Goal: Task Accomplishment & Management: Use online tool/utility

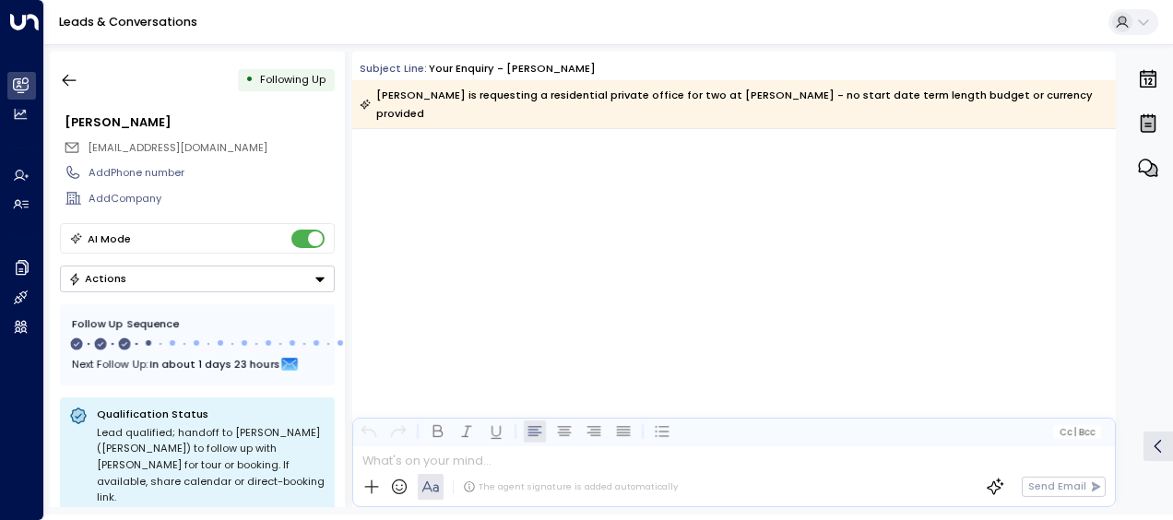
scroll to position [1157, 0]
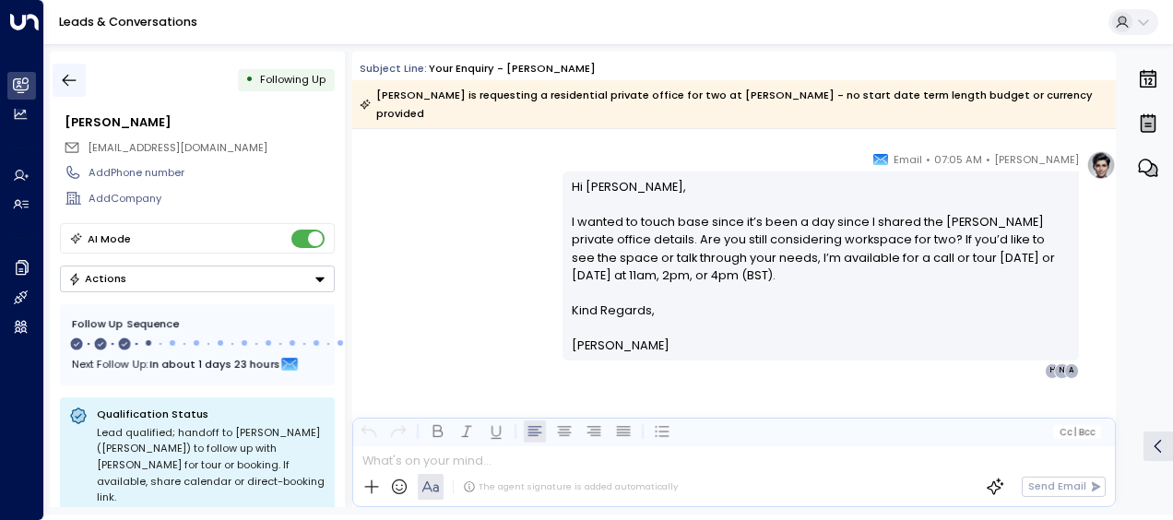
click at [72, 83] on icon "button" at bounding box center [69, 80] width 18 height 18
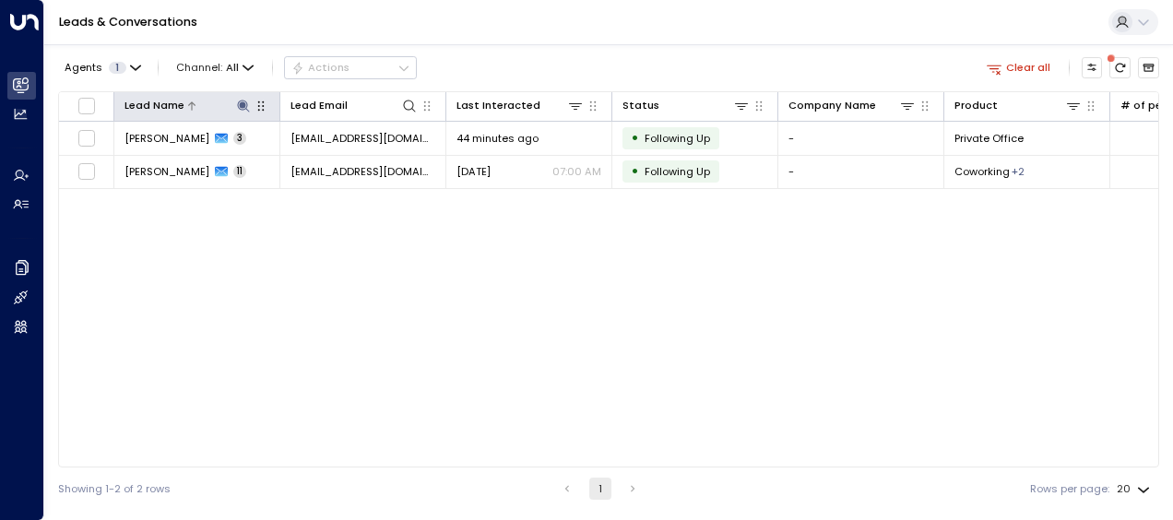
click at [244, 103] on icon at bounding box center [243, 106] width 12 height 12
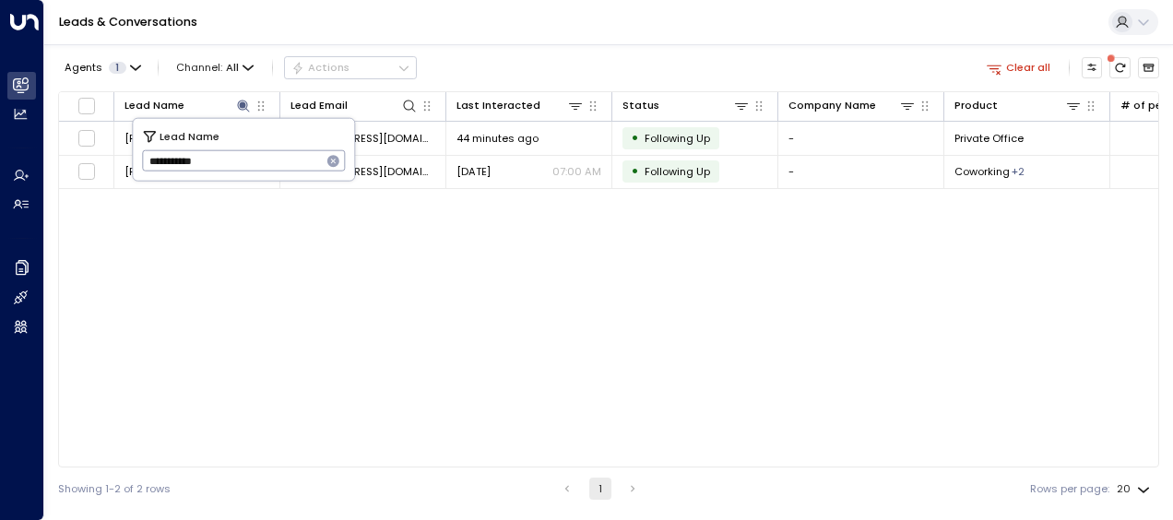
drag, startPoint x: 148, startPoint y: 157, endPoint x: 247, endPoint y: 172, distance: 99.8
click at [247, 172] on input "**********" at bounding box center [232, 161] width 180 height 30
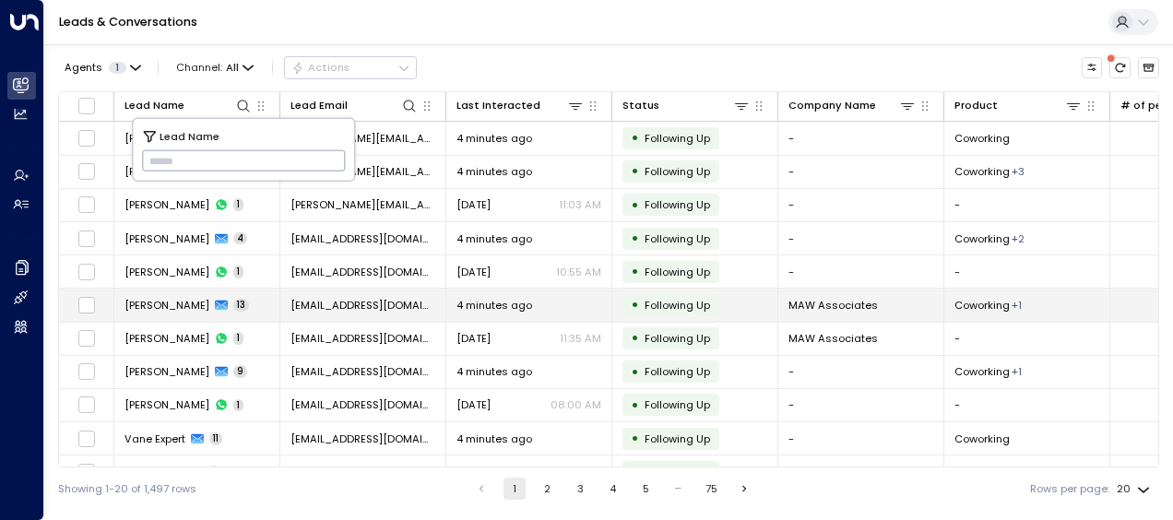
type input "**********"
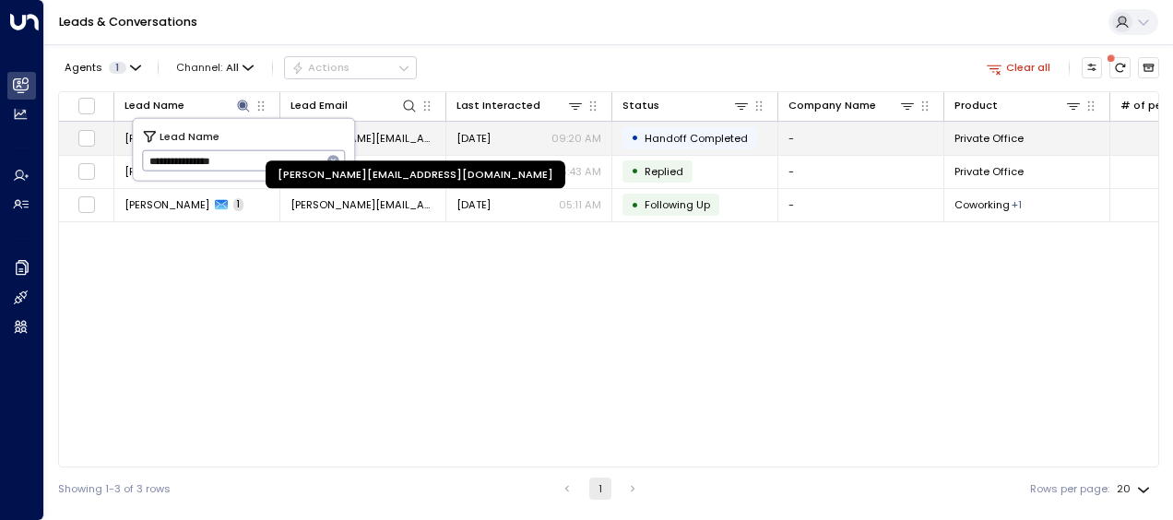
click at [397, 140] on span "[PERSON_NAME][EMAIL_ADDRESS][DOMAIN_NAME]" at bounding box center [363, 138] width 145 height 15
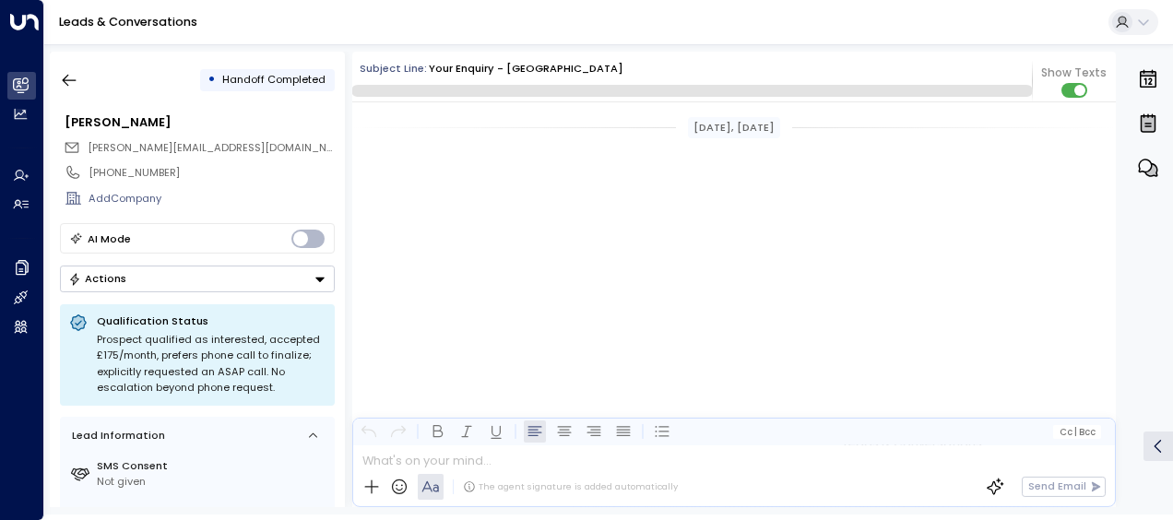
scroll to position [4610, 0]
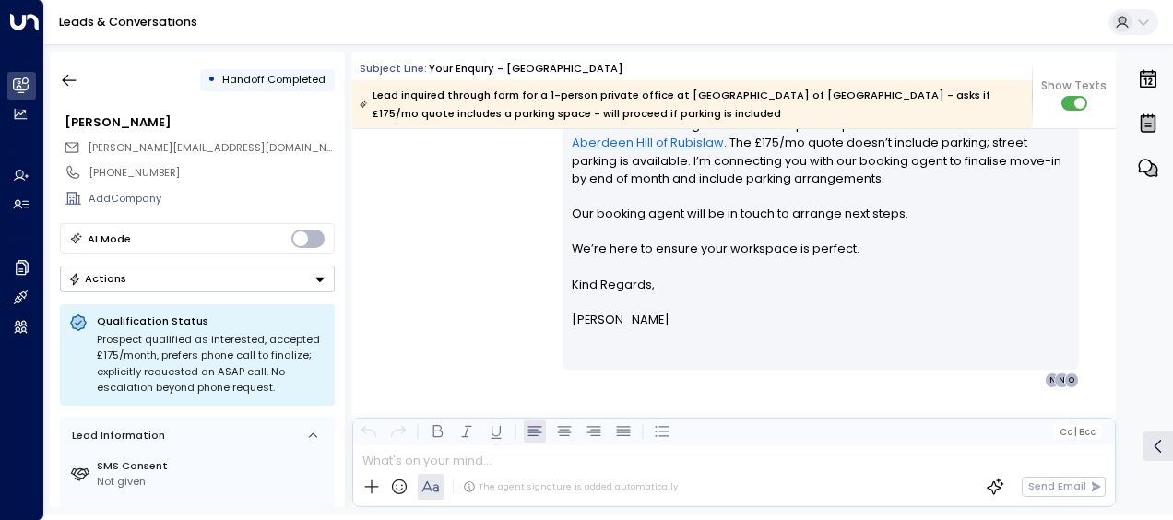
click at [476, 212] on div "[PERSON_NAME] • 09:20 AM • Email Hi [PERSON_NAME], Thanks for confirming intere…" at bounding box center [734, 220] width 764 height 335
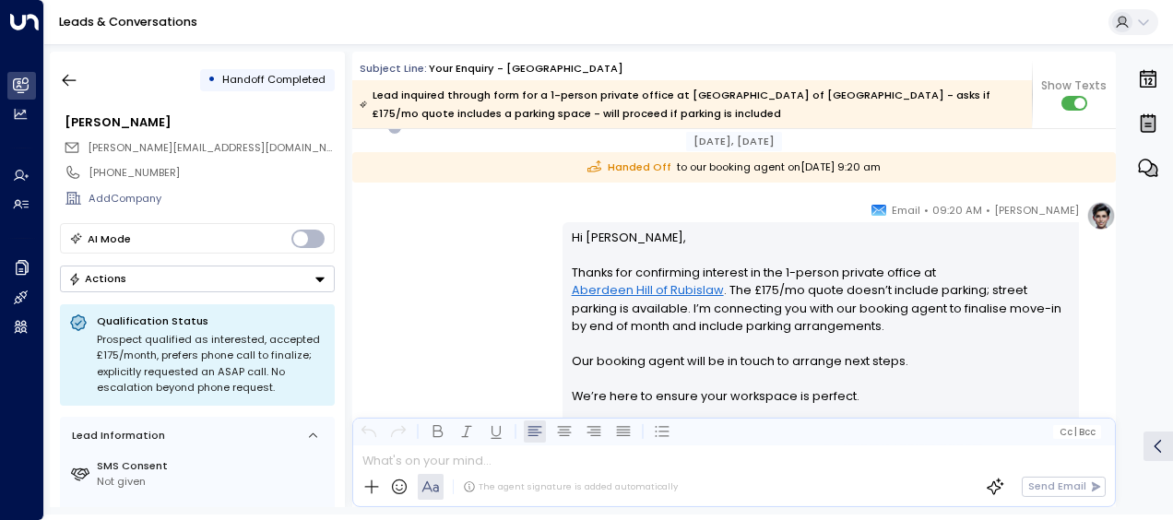
scroll to position [4268, 0]
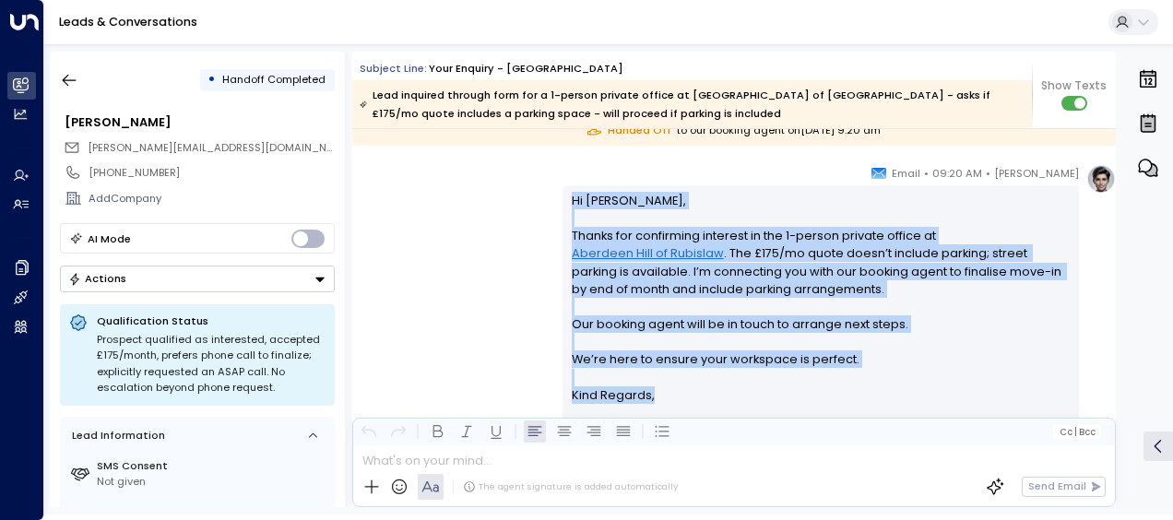
drag, startPoint x: 569, startPoint y: 199, endPoint x: 666, endPoint y: 392, distance: 215.7
click at [666, 392] on div "Hi [PERSON_NAME], Thanks for confirming interest in the 1-person private office…" at bounding box center [821, 333] width 499 height 283
drag, startPoint x: 666, startPoint y: 392, endPoint x: 574, endPoint y: 310, distance: 123.5
copy div "Hi [PERSON_NAME], Thanks for confirming interest in the 1-person private office…"
click at [479, 238] on div "[PERSON_NAME] • 09:20 AM • Email Hi [PERSON_NAME], Thanks for confirming intere…" at bounding box center [734, 331] width 764 height 335
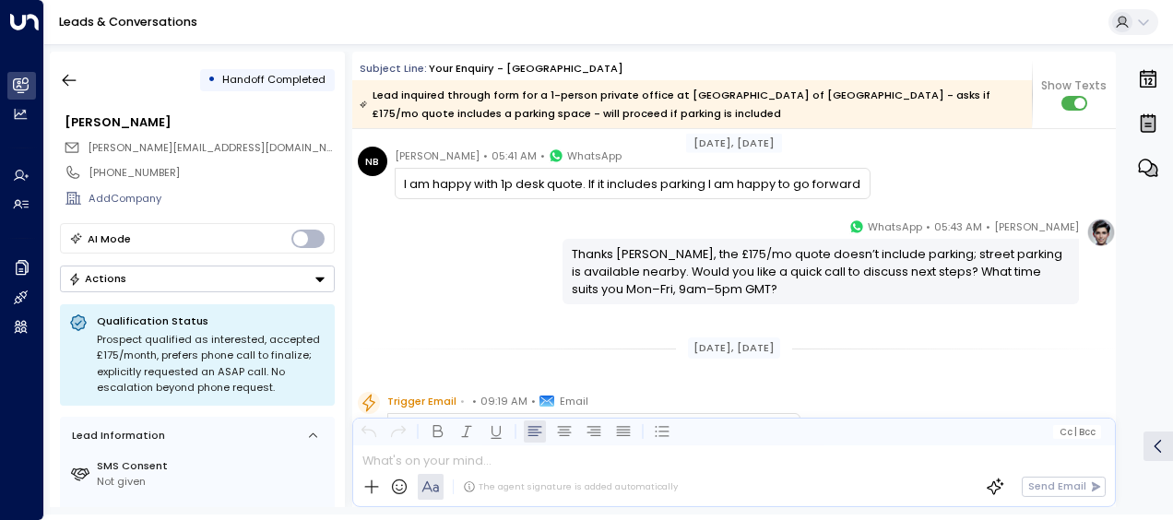
scroll to position [2106, 0]
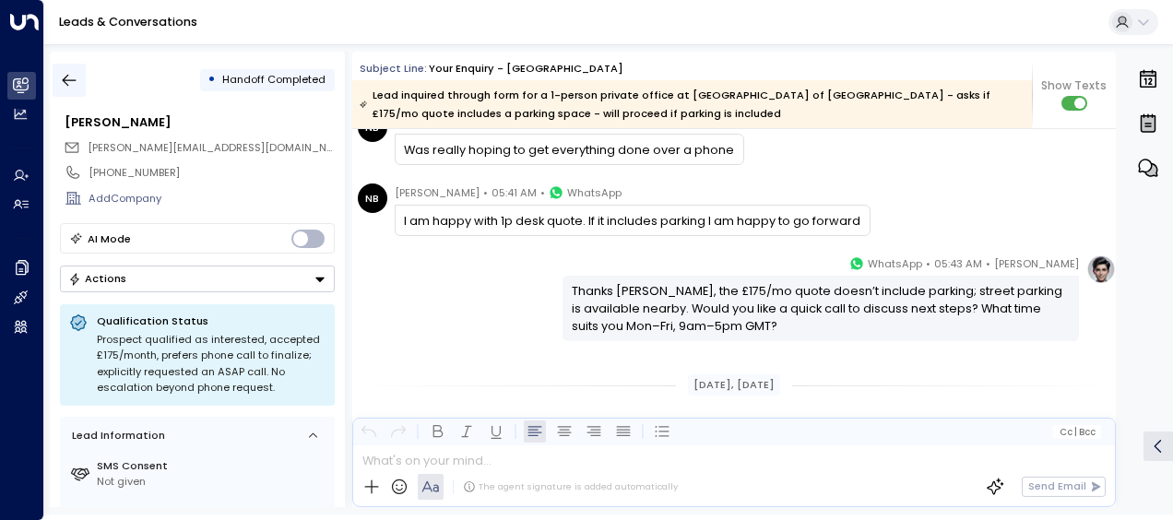
click at [69, 77] on icon "button" at bounding box center [69, 80] width 18 height 18
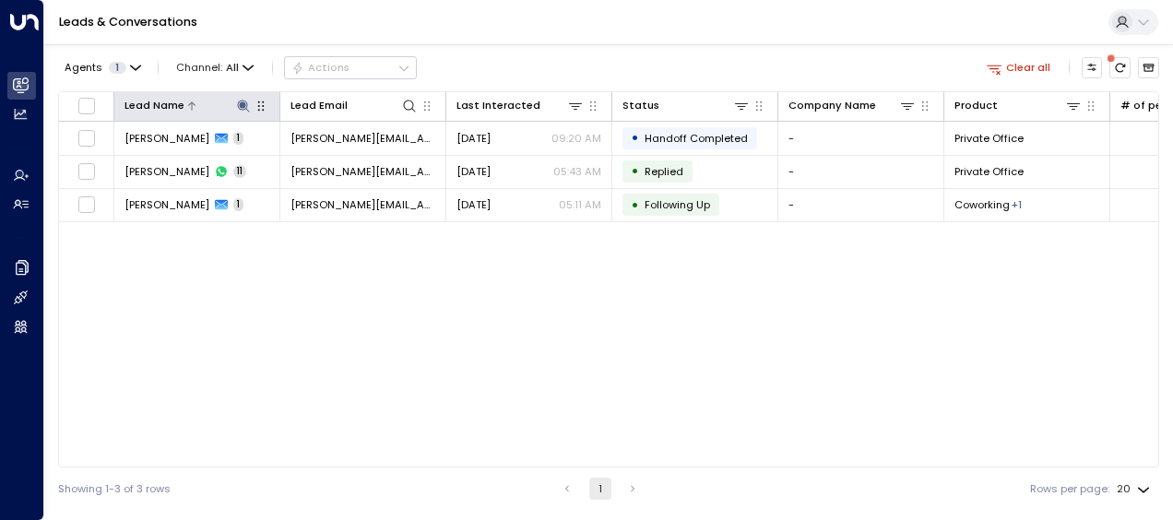
click at [245, 102] on icon at bounding box center [243, 106] width 15 height 15
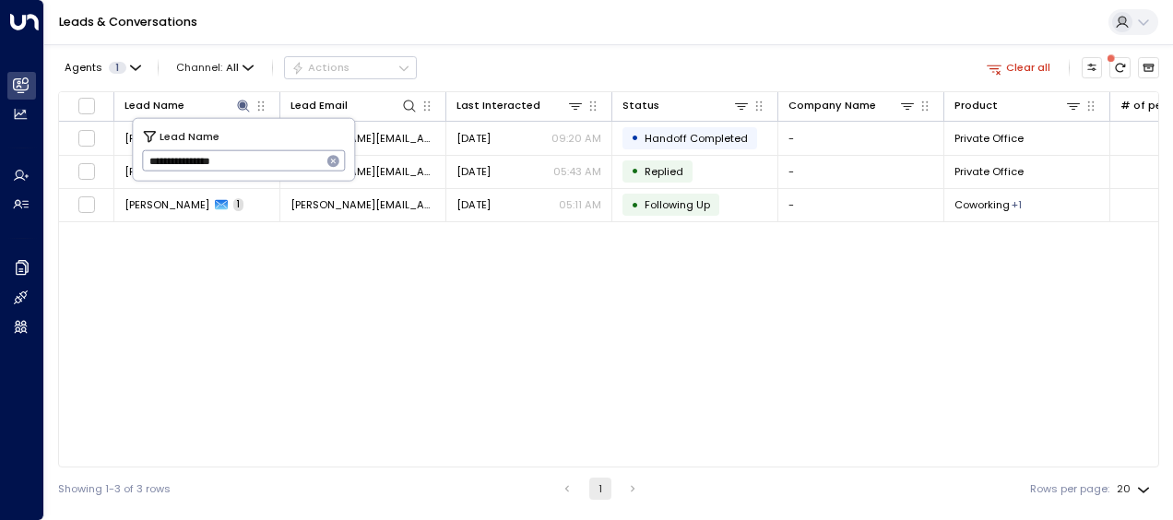
drag, startPoint x: 146, startPoint y: 159, endPoint x: 255, endPoint y: 164, distance: 109.0
click at [255, 164] on input "**********" at bounding box center [232, 161] width 180 height 30
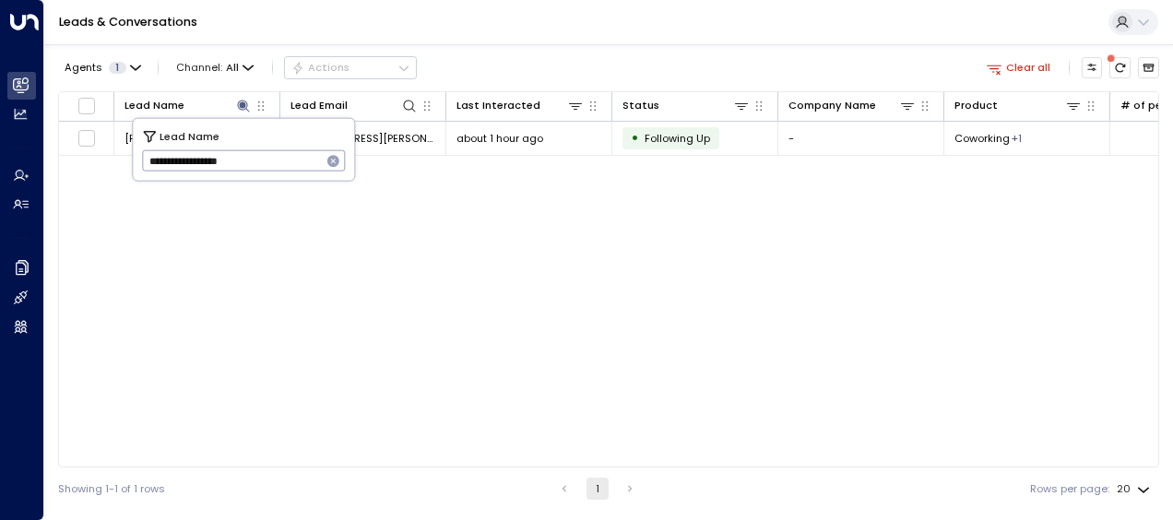
type input "**********"
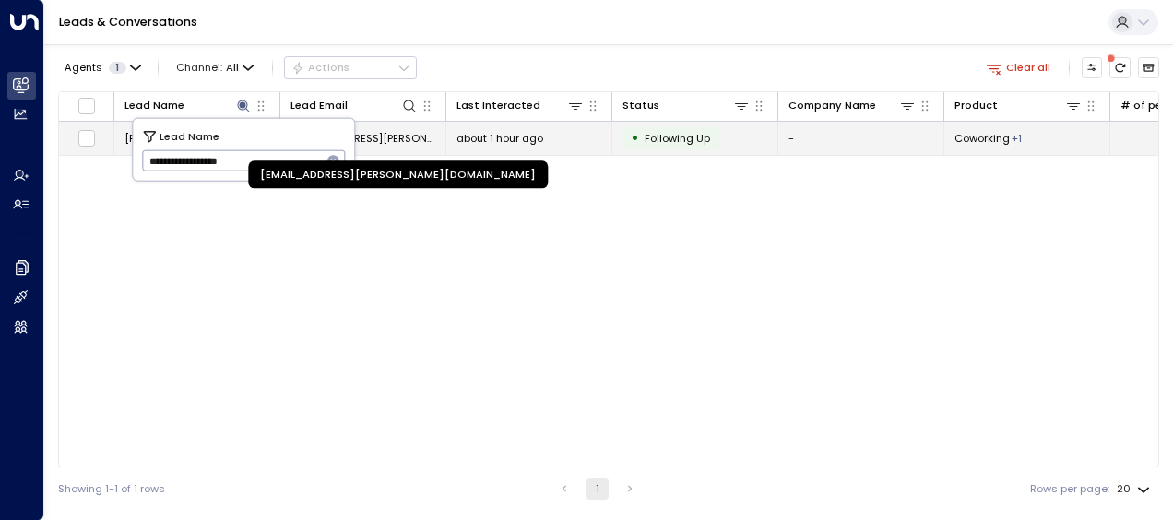
click at [393, 138] on span "[EMAIL_ADDRESS][PERSON_NAME][DOMAIN_NAME]" at bounding box center [363, 138] width 145 height 15
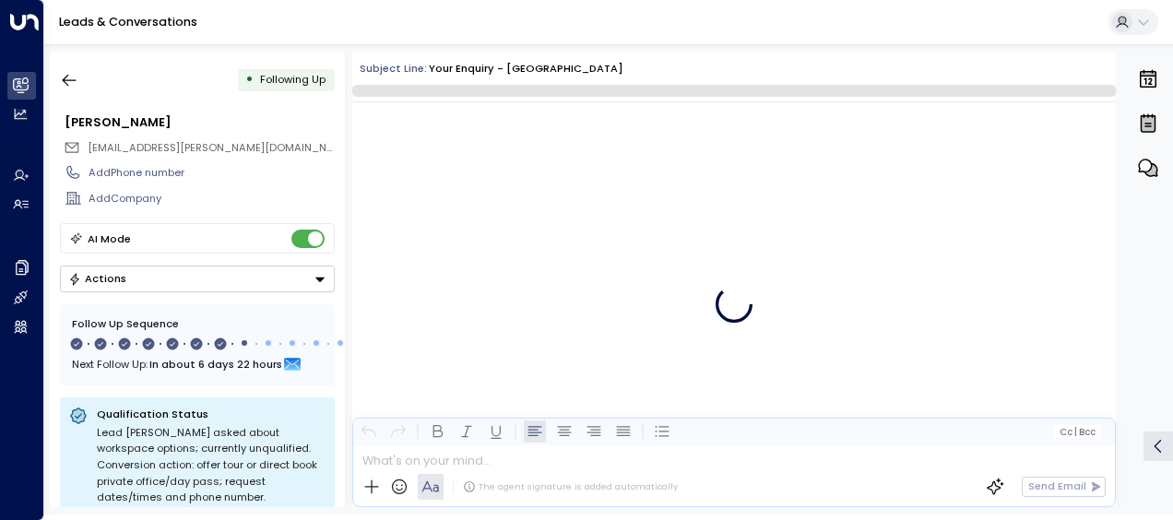
scroll to position [4824, 0]
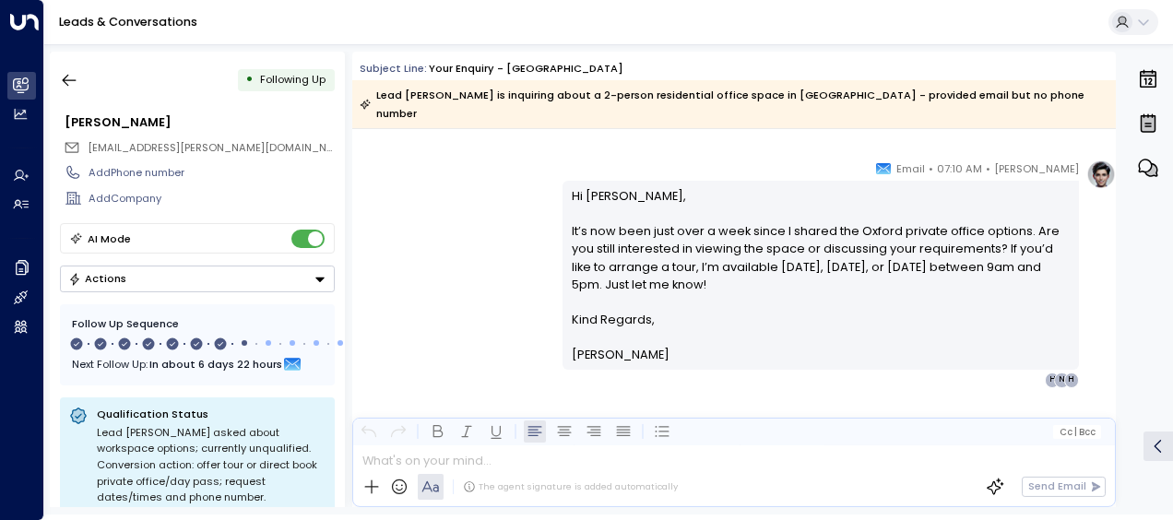
click at [510, 278] on div "[PERSON_NAME] • 07:10 AM • Email Hi [PERSON_NAME], It’s now been just over a we…" at bounding box center [734, 274] width 764 height 228
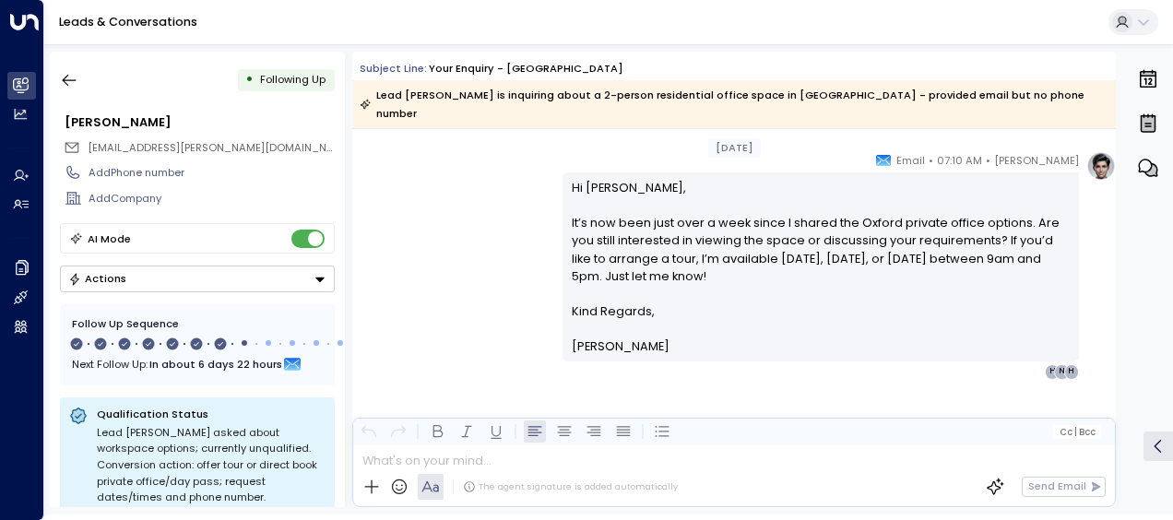
scroll to position [4422, 0]
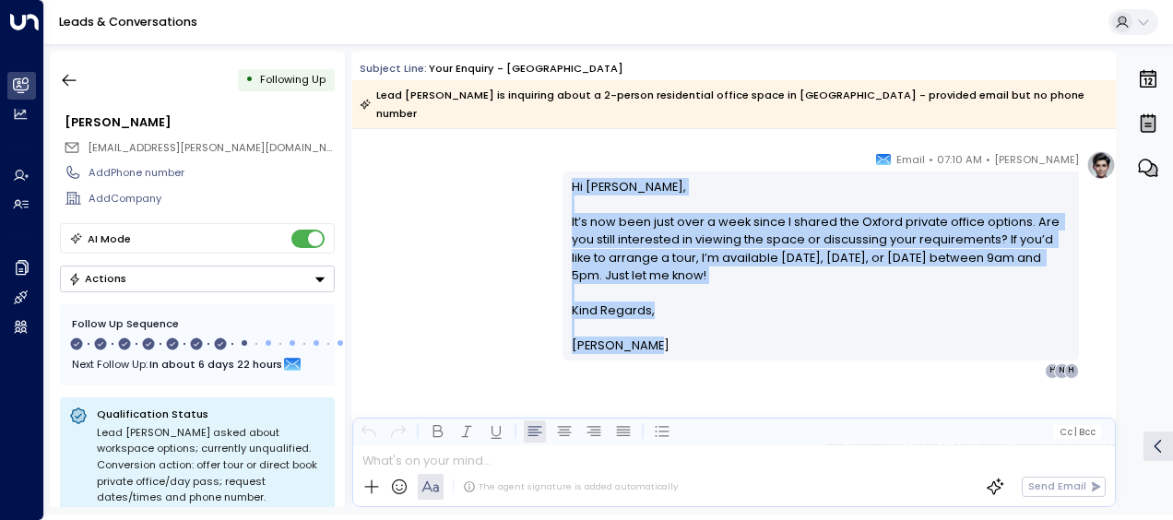
drag, startPoint x: 568, startPoint y: 167, endPoint x: 677, endPoint y: 347, distance: 210.2
click at [677, 347] on div "[PERSON_NAME] • 07:10 AM • Email Hi [PERSON_NAME], It’s now been just over a we…" at bounding box center [821, 264] width 516 height 228
drag, startPoint x: 677, startPoint y: 347, endPoint x: 623, endPoint y: 276, distance: 88.9
copy div "Hi [PERSON_NAME], It’s now been just over a week since I shared the Oxford priv…"
click at [66, 76] on icon "button" at bounding box center [70, 81] width 14 height 12
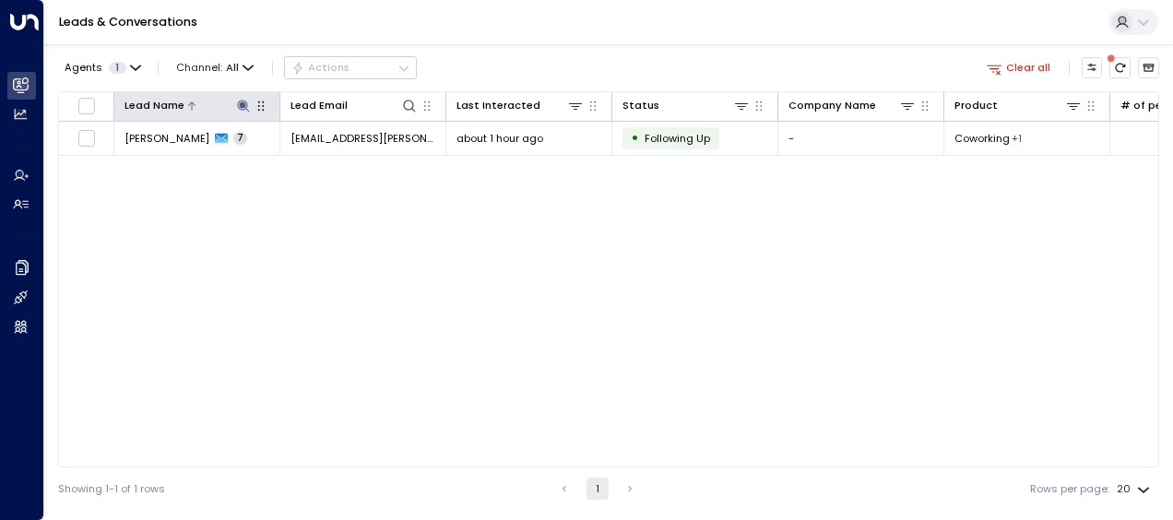
click at [242, 105] on icon at bounding box center [243, 106] width 12 height 12
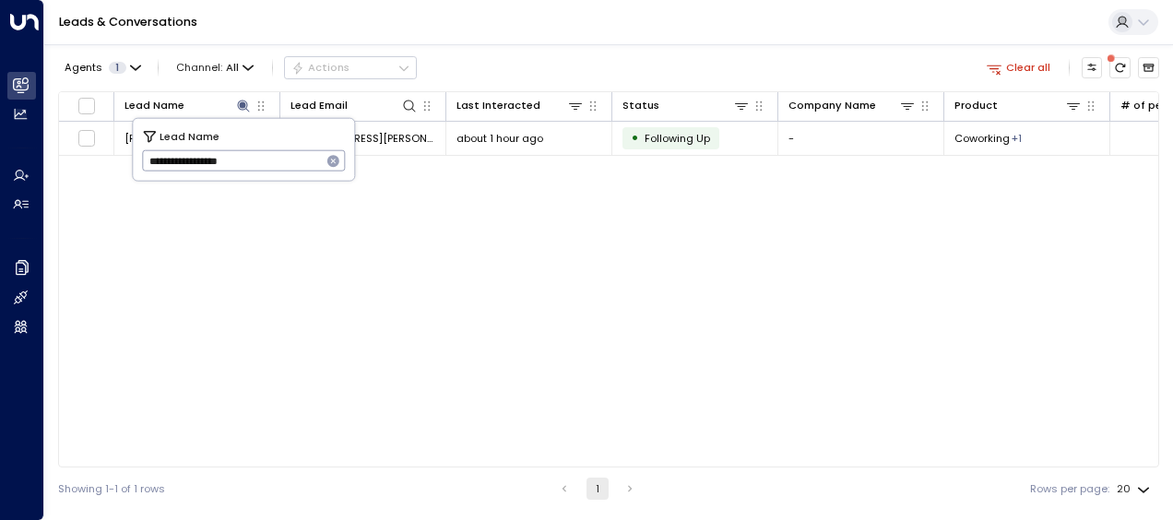
drag, startPoint x: 146, startPoint y: 158, endPoint x: 301, endPoint y: 176, distance: 156.0
click at [301, 176] on div "**********" at bounding box center [243, 150] width 221 height 62
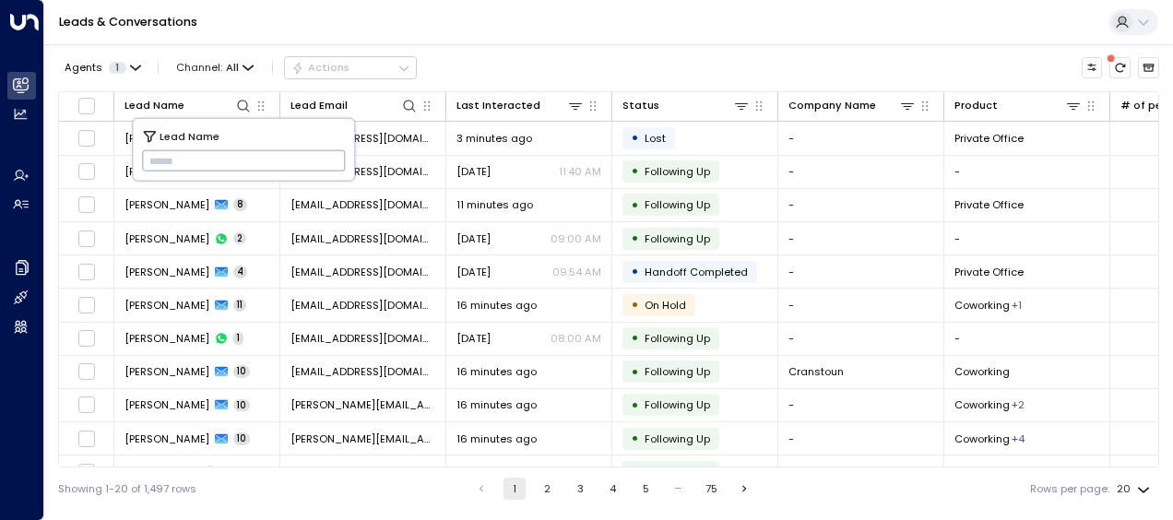
click at [154, 157] on input "text" at bounding box center [244, 161] width 204 height 30
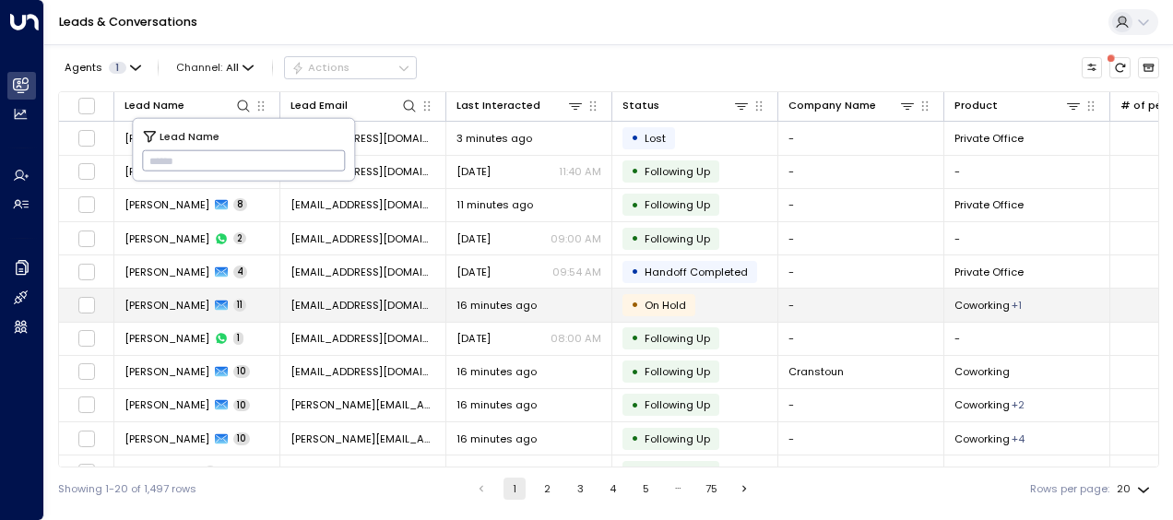
type input "**********"
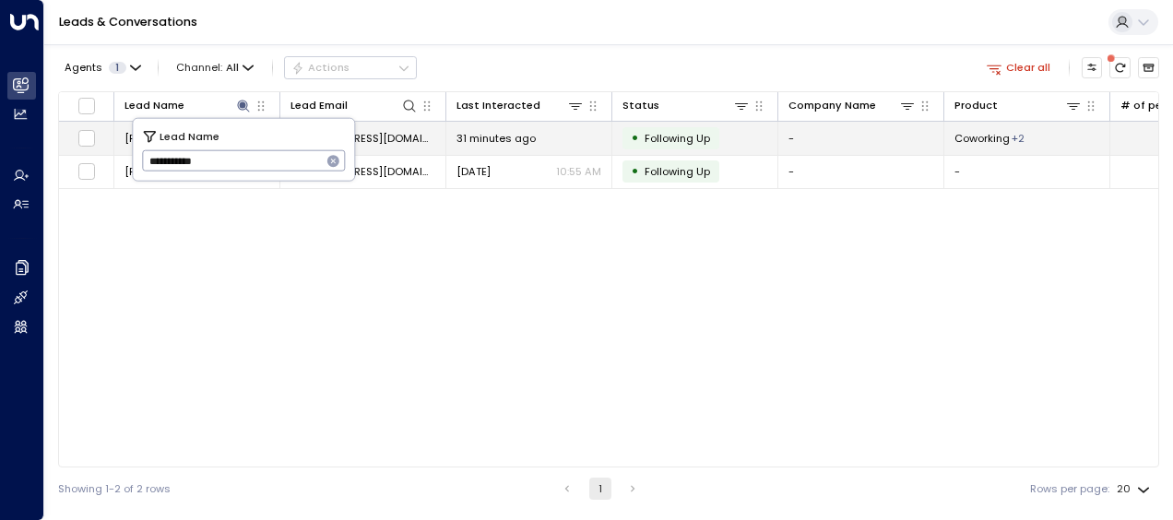
click at [474, 133] on span "31 minutes ago" at bounding box center [496, 138] width 79 height 15
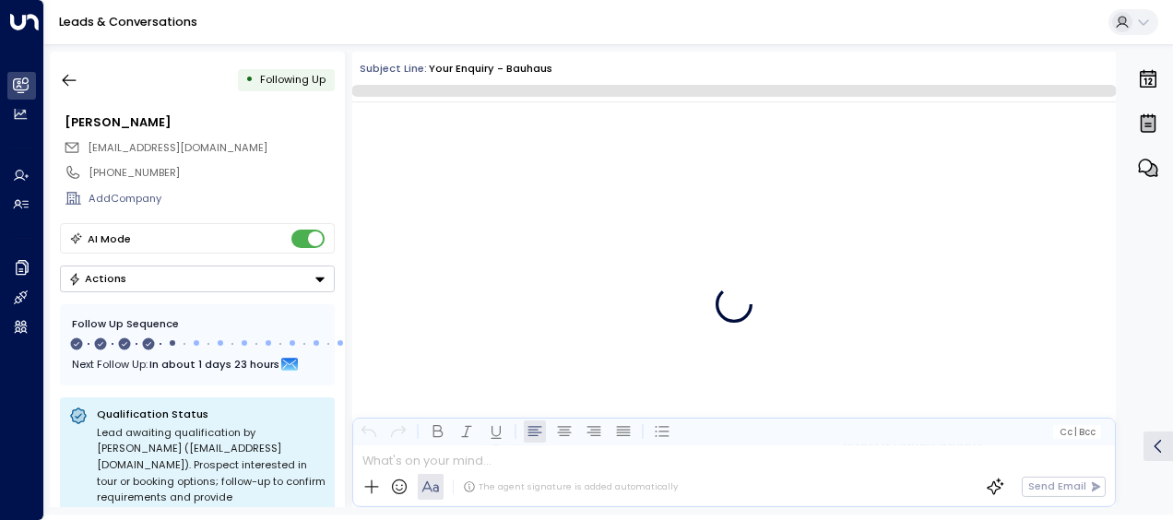
scroll to position [2247, 0]
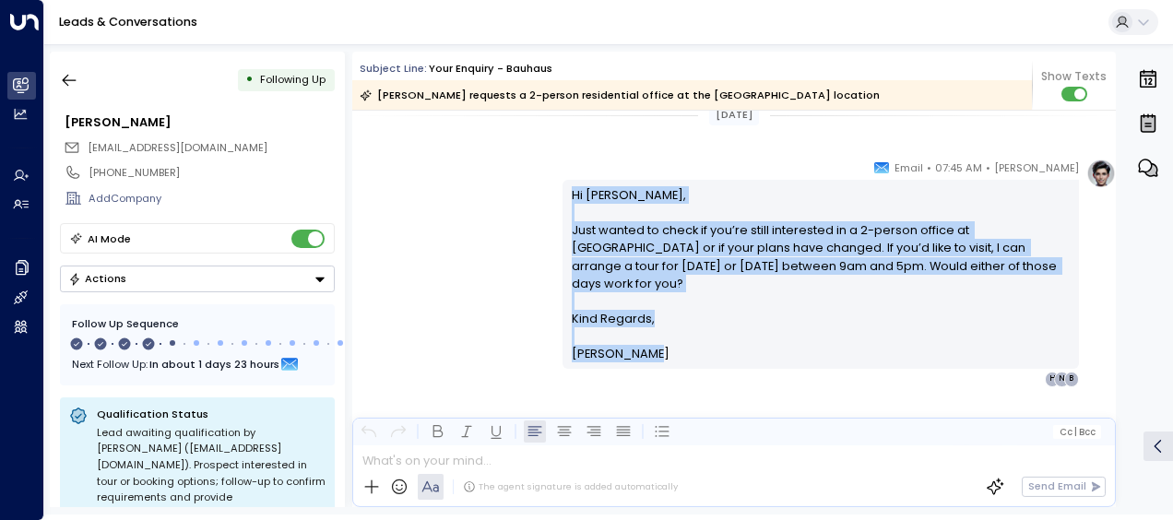
drag, startPoint x: 568, startPoint y: 189, endPoint x: 659, endPoint y: 344, distance: 179.4
click at [659, 344] on div "Hi [PERSON_NAME], Just wanted to check if you’re still interested in a 2-person…" at bounding box center [821, 274] width 499 height 177
drag, startPoint x: 659, startPoint y: 344, endPoint x: 592, endPoint y: 227, distance: 134.6
copy div "Hi [PERSON_NAME], Just wanted to check if you’re still interested in a 2-person…"
